Goal: Transaction & Acquisition: Purchase product/service

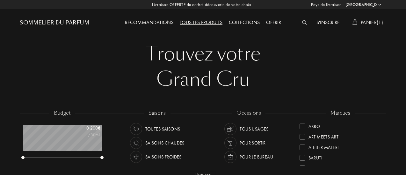
select select "FR"
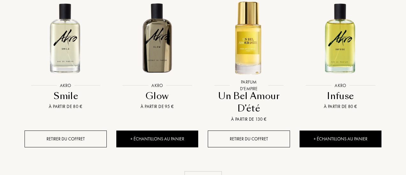
scroll to position [713, 0]
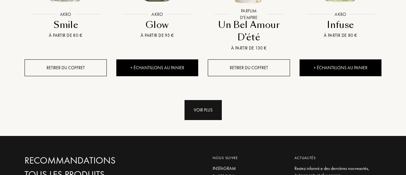
click at [204, 100] on div "Voir plus" at bounding box center [202, 110] width 37 height 20
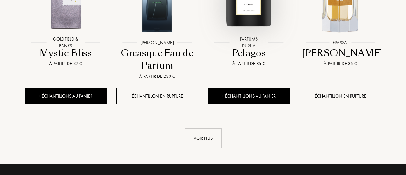
scroll to position [1193, 0]
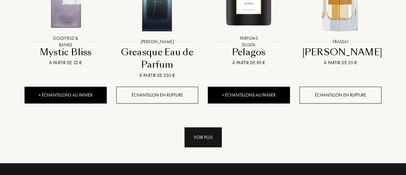
click at [192, 128] on div "Voir plus" at bounding box center [202, 138] width 37 height 20
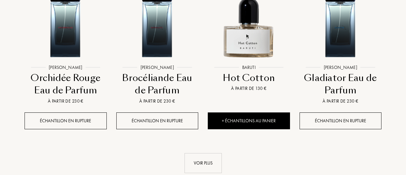
scroll to position [1709, 0]
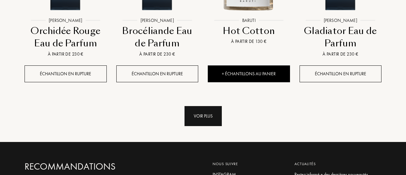
click at [206, 106] on div "Voir plus" at bounding box center [202, 116] width 37 height 20
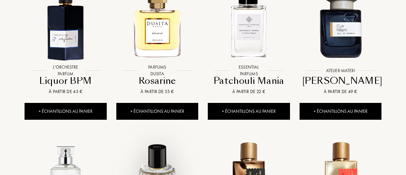
scroll to position [1981, 0]
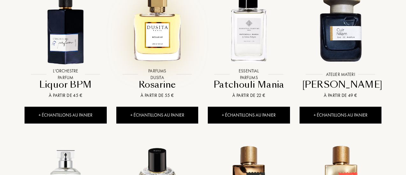
click at [165, 26] on img at bounding box center [157, 26] width 82 height 82
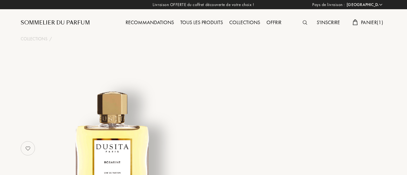
select select "FR"
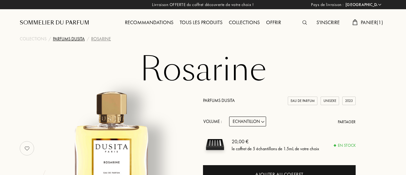
click at [70, 41] on div "Parfums Dusita" at bounding box center [69, 39] width 32 height 7
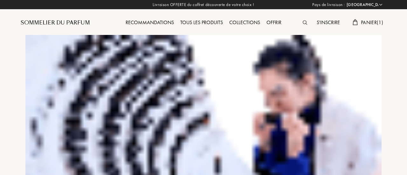
select select "FR"
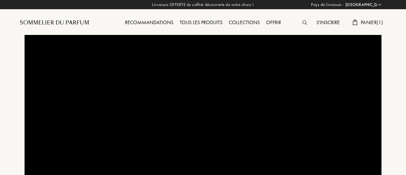
click at [303, 24] on img at bounding box center [304, 22] width 4 height 4
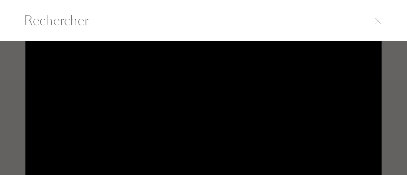
drag, startPoint x: 201, startPoint y: 23, endPoint x: 175, endPoint y: 25, distance: 25.5
click at [175, 25] on input "text" at bounding box center [203, 20] width 385 height 19
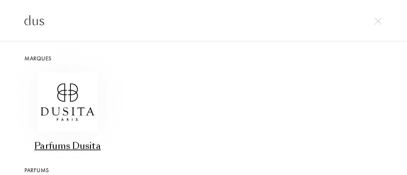
type input "dus"
click at [80, 96] on img at bounding box center [68, 102] width 60 height 60
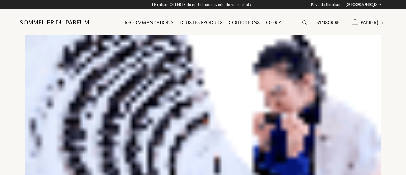
select select "FR"
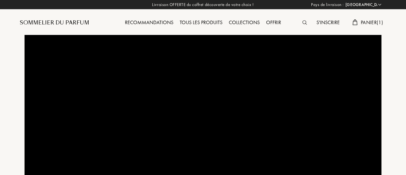
click at [191, 20] on div "Tous les produits" at bounding box center [200, 23] width 49 height 8
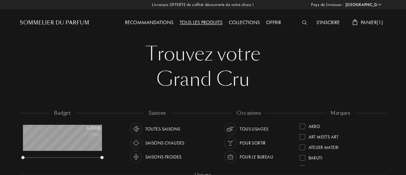
select select "FR"
click at [374, 23] on span "Panier ( 1 )" at bounding box center [371, 22] width 22 height 7
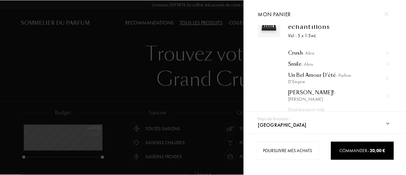
scroll to position [23, 0]
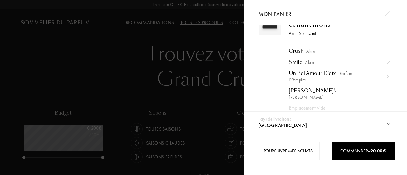
click at [176, 16] on div at bounding box center [122, 87] width 244 height 175
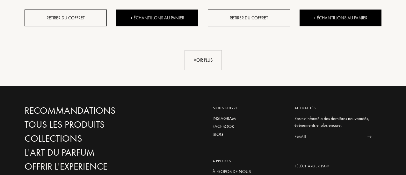
scroll to position [667, 0]
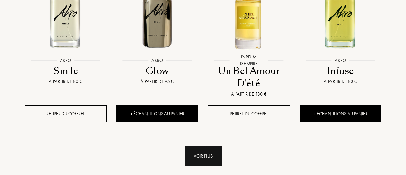
click at [210, 146] on div "Voir plus" at bounding box center [202, 156] width 37 height 20
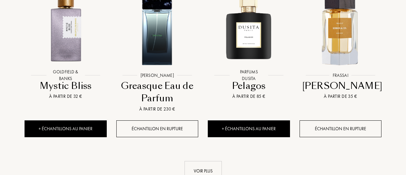
scroll to position [1166, 0]
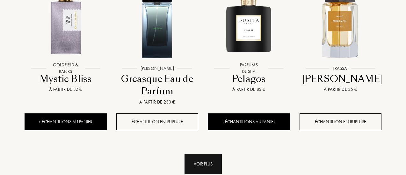
click at [208, 154] on div "Voir plus" at bounding box center [202, 164] width 37 height 20
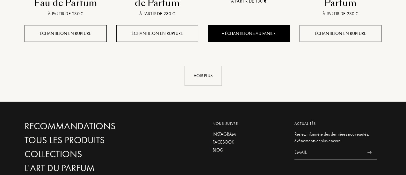
scroll to position [1750, 0]
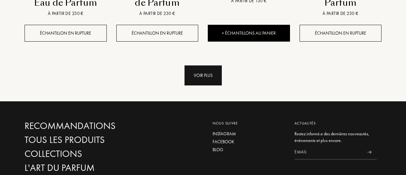
click at [196, 66] on div "Voir plus" at bounding box center [202, 76] width 37 height 20
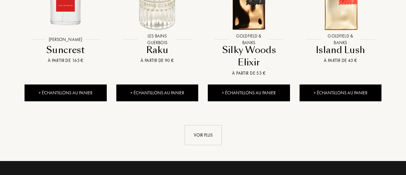
scroll to position [2173, 0]
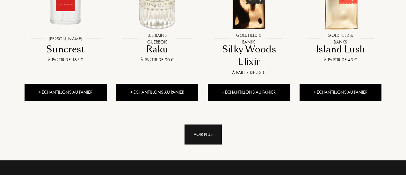
click at [203, 125] on div "Voir plus" at bounding box center [202, 135] width 37 height 20
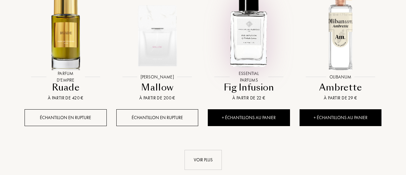
scroll to position [2642, 0]
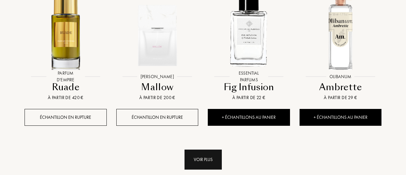
click at [204, 150] on div "Voir plus" at bounding box center [202, 160] width 37 height 20
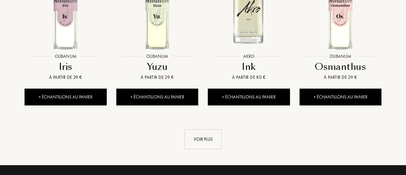
scroll to position [3145, 0]
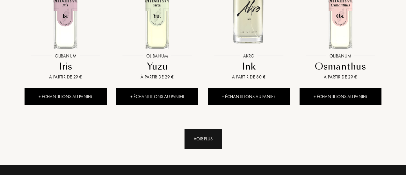
click at [205, 129] on div "Voir plus" at bounding box center [202, 139] width 37 height 20
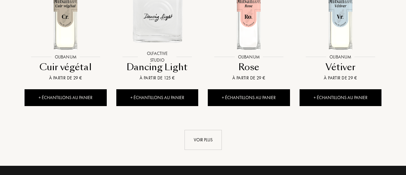
scroll to position [3628, 0]
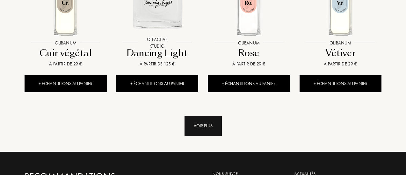
click at [205, 116] on div "Voir plus" at bounding box center [202, 126] width 37 height 20
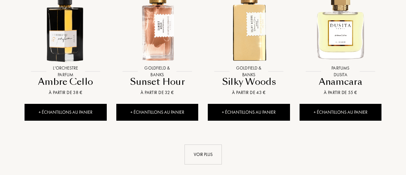
scroll to position [4069, 0]
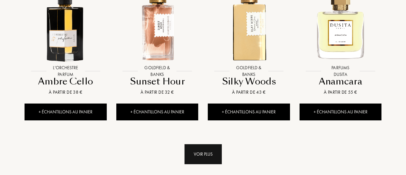
click at [206, 145] on div "Voir plus" at bounding box center [202, 155] width 37 height 20
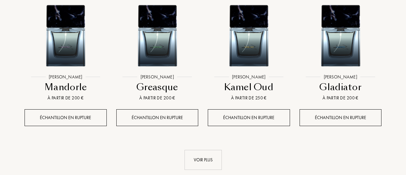
scroll to position [4547, 0]
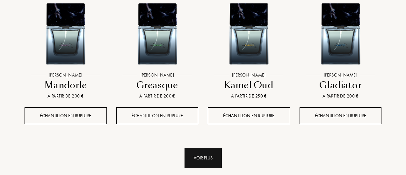
click at [205, 148] on div "Voir plus" at bounding box center [202, 158] width 37 height 20
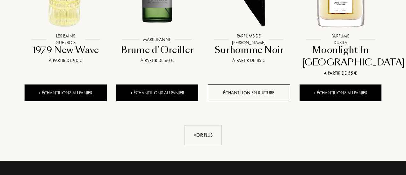
scroll to position [5053, 0]
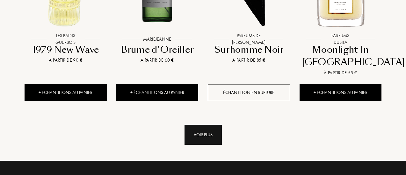
click at [196, 125] on div "Voir plus" at bounding box center [202, 135] width 37 height 20
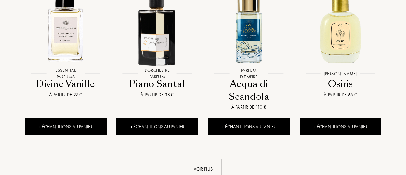
scroll to position [5532, 0]
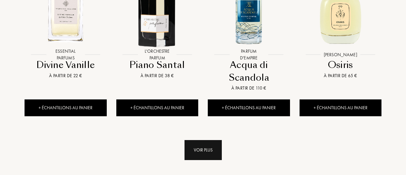
click at [203, 140] on div "Voir plus" at bounding box center [202, 150] width 37 height 20
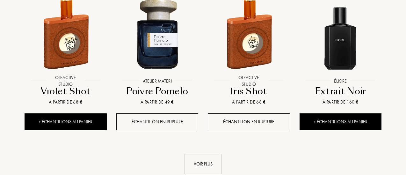
scroll to position [6005, 0]
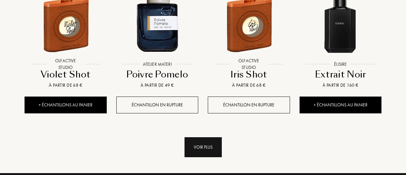
click at [194, 138] on div "Voir plus" at bounding box center [202, 148] width 37 height 20
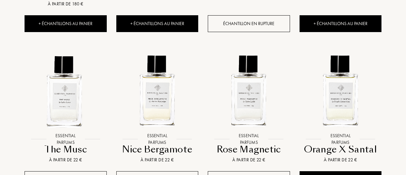
scroll to position [6450, 0]
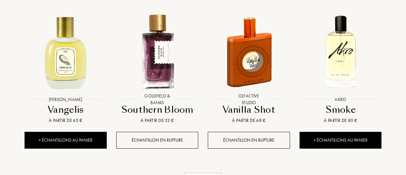
scroll to position [6946, 0]
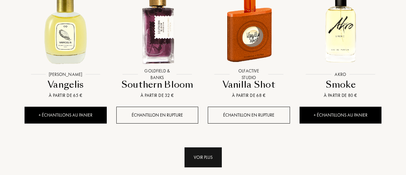
click at [205, 148] on div "Voir plus" at bounding box center [202, 158] width 37 height 20
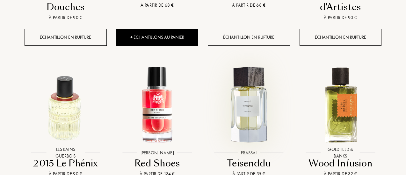
scroll to position [7382, 0]
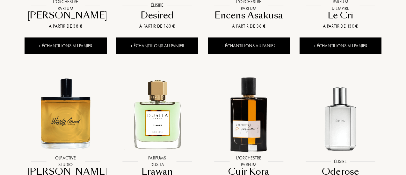
scroll to position [7874, 0]
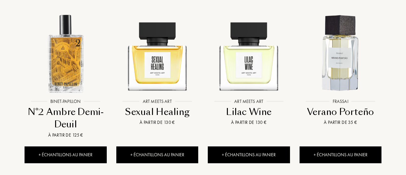
scroll to position [8379, 0]
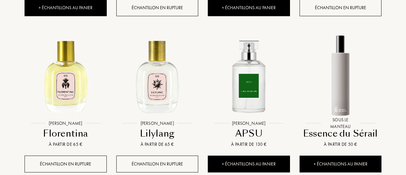
scroll to position [8889, 0]
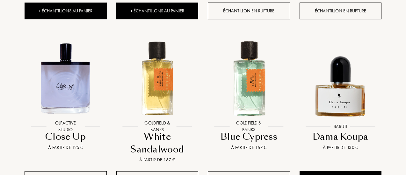
scroll to position [9377, 0]
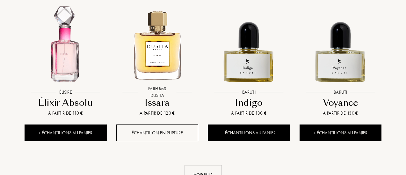
scroll to position [9873, 0]
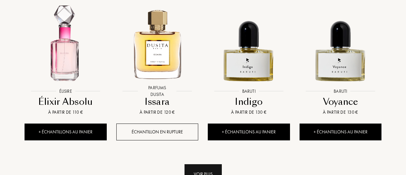
click at [200, 165] on div "Voir plus" at bounding box center [202, 175] width 37 height 20
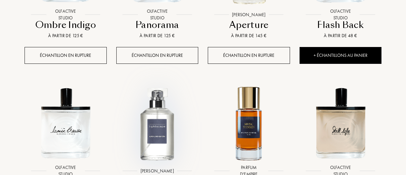
scroll to position [10266, 0]
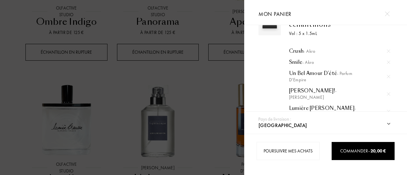
click at [203, 45] on div at bounding box center [122, 87] width 244 height 175
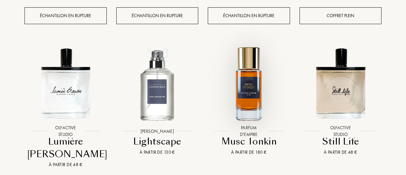
scroll to position [10303, 0]
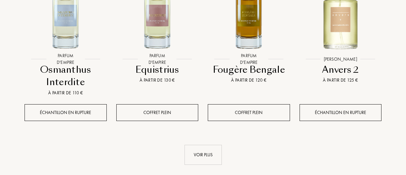
scroll to position [10870, 0]
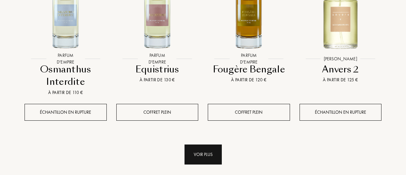
click at [202, 145] on div "Voir plus" at bounding box center [202, 155] width 37 height 20
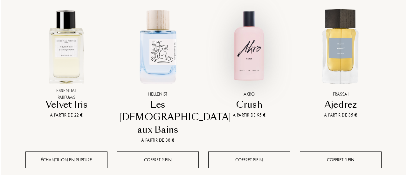
scroll to position [0, 0]
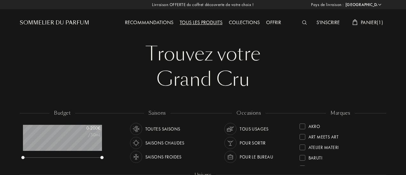
click at [371, 20] on span "Panier ( 1 )" at bounding box center [371, 22] width 22 height 7
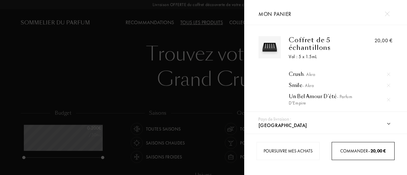
click at [355, 152] on span "Commander – 20,00 €" at bounding box center [364, 151] width 46 height 6
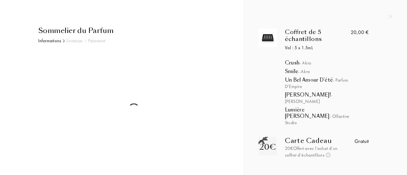
select select "FR"
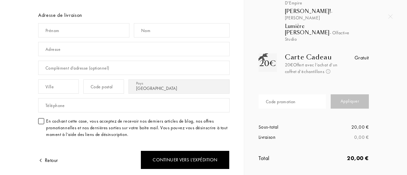
scroll to position [84, 0]
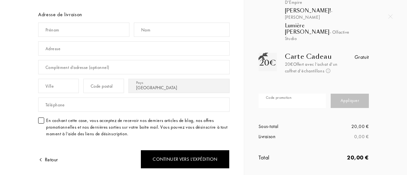
click at [295, 94] on input "text" at bounding box center [292, 101] width 67 height 14
type input "o"
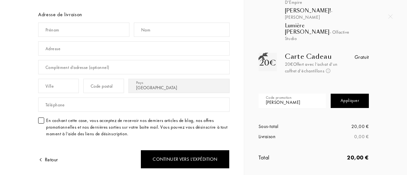
type input "[PERSON_NAME]"
click at [347, 94] on div "Appliquer" at bounding box center [350, 101] width 38 height 14
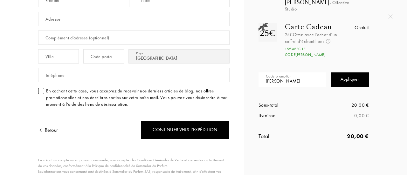
scroll to position [115, 0]
